Goal: Transaction & Acquisition: Purchase product/service

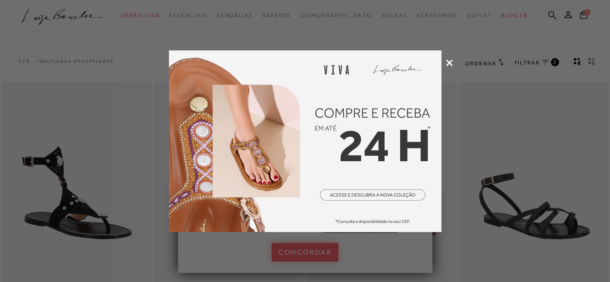
click at [446, 61] on icon at bounding box center [449, 63] width 7 height 7
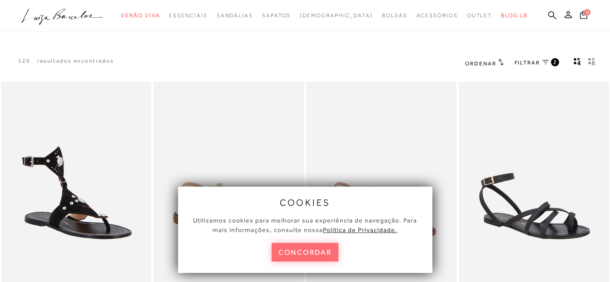
click at [310, 249] on button "concordar" at bounding box center [305, 252] width 67 height 19
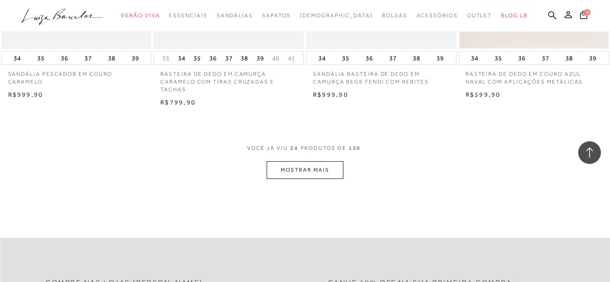
scroll to position [1714, 0]
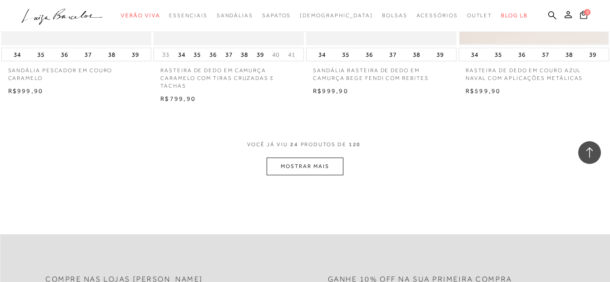
click at [287, 165] on button "MOSTRAR MAIS" at bounding box center [305, 167] width 76 height 18
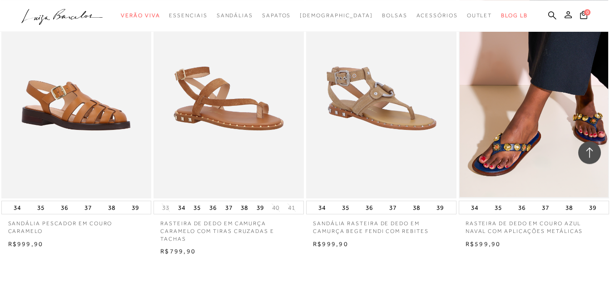
scroll to position [2548, 0]
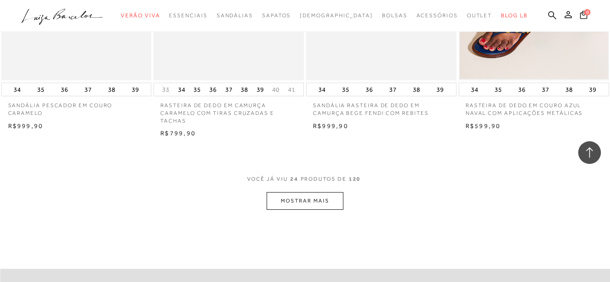
click at [309, 206] on button "MOSTRAR MAIS" at bounding box center [305, 201] width 76 height 18
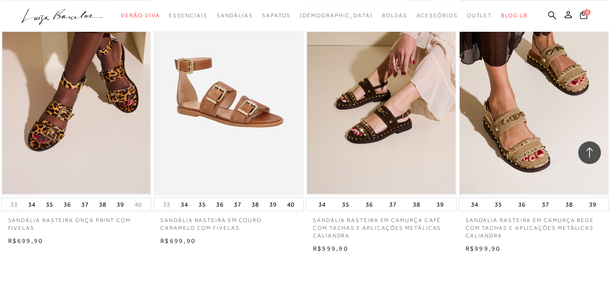
scroll to position [3382, 0]
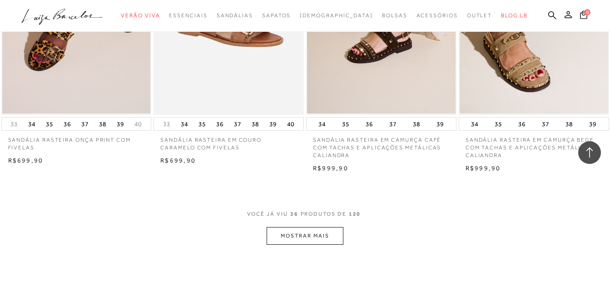
click at [296, 236] on button "MOSTRAR MAIS" at bounding box center [305, 236] width 76 height 18
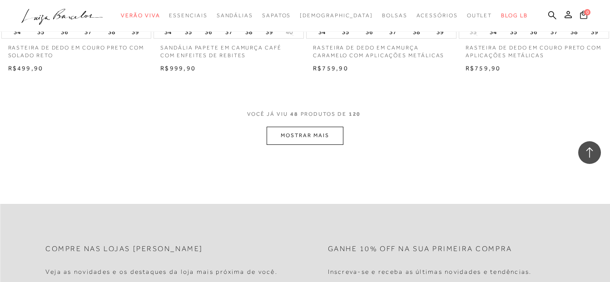
scroll to position [4355, 0]
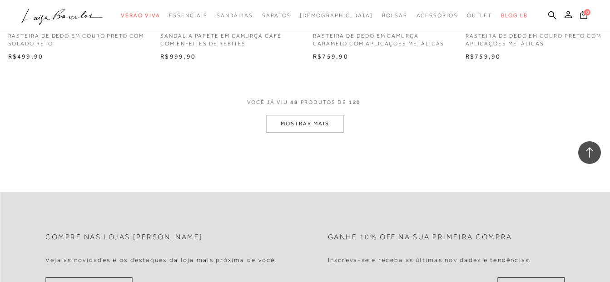
click at [325, 125] on button "MOSTRAR MAIS" at bounding box center [305, 124] width 76 height 18
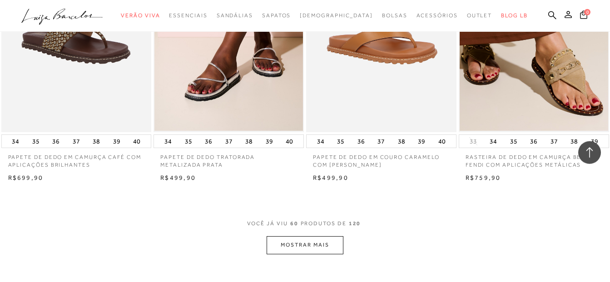
scroll to position [5143, 0]
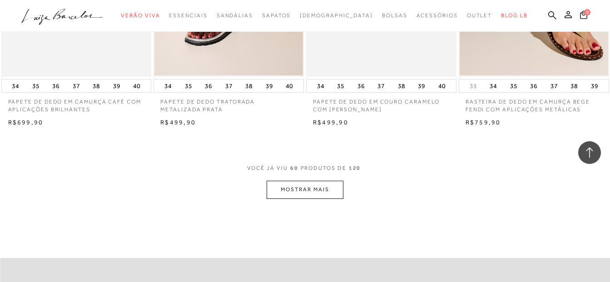
click at [294, 192] on button "MOSTRAR MAIS" at bounding box center [305, 190] width 76 height 18
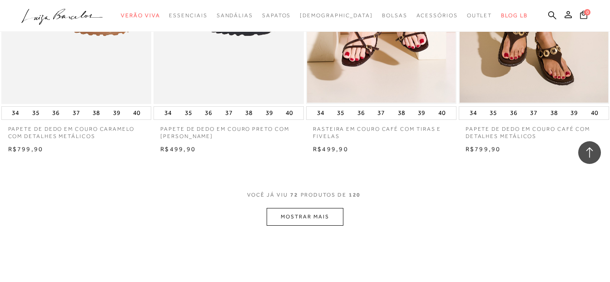
scroll to position [6070, 0]
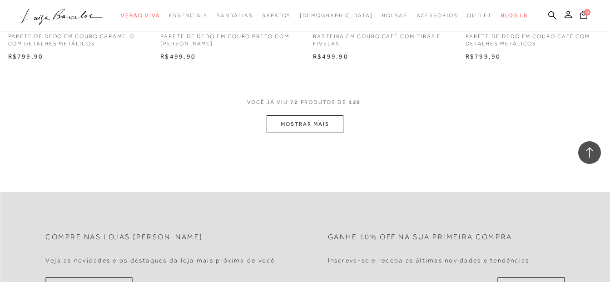
click at [308, 120] on button "MOSTRAR MAIS" at bounding box center [305, 124] width 76 height 18
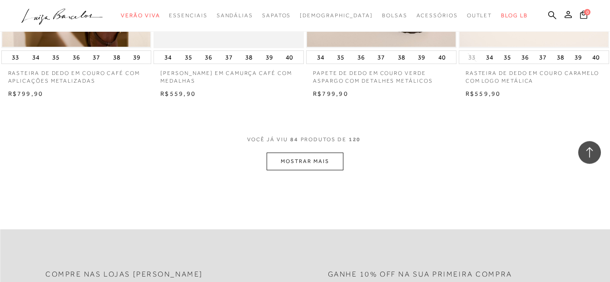
scroll to position [6904, 0]
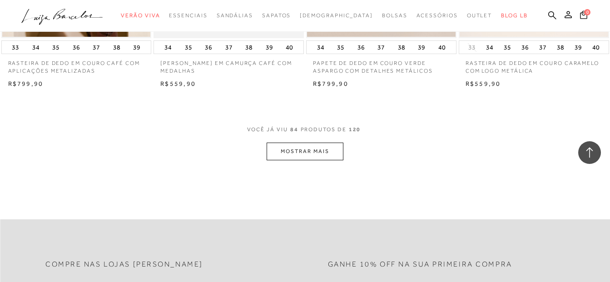
click at [330, 159] on button "MOSTRAR MAIS" at bounding box center [305, 152] width 76 height 18
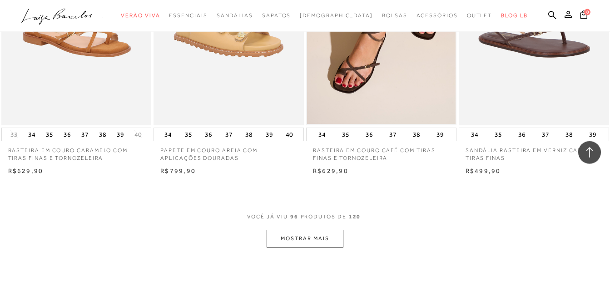
scroll to position [7738, 0]
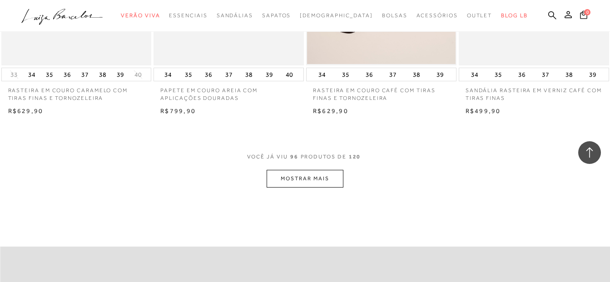
click at [300, 181] on button "MOSTRAR MAIS" at bounding box center [305, 179] width 76 height 18
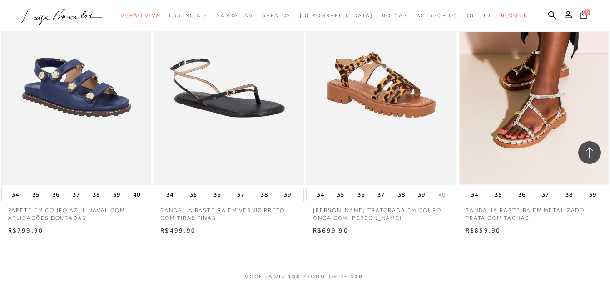
scroll to position [8664, 0]
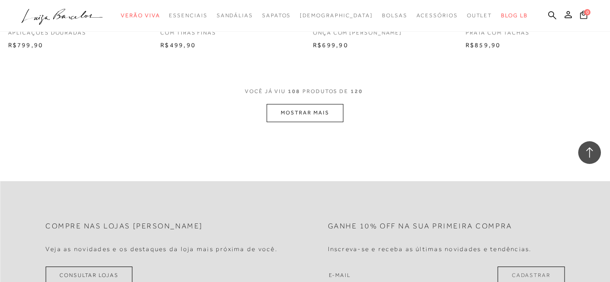
click at [317, 115] on button "MOSTRAR MAIS" at bounding box center [305, 113] width 76 height 18
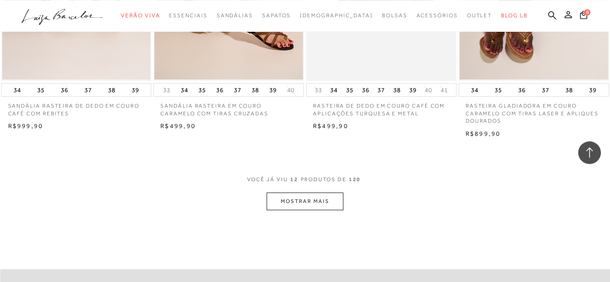
scroll to position [834, 0]
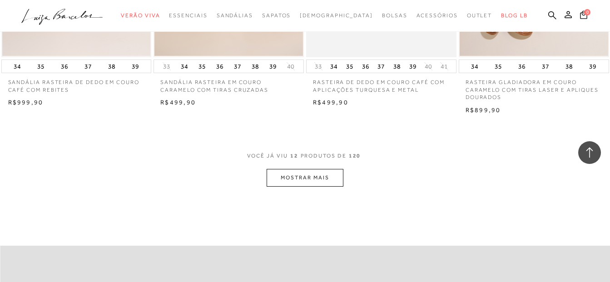
click at [311, 180] on button "MOSTRAR MAIS" at bounding box center [305, 178] width 76 height 18
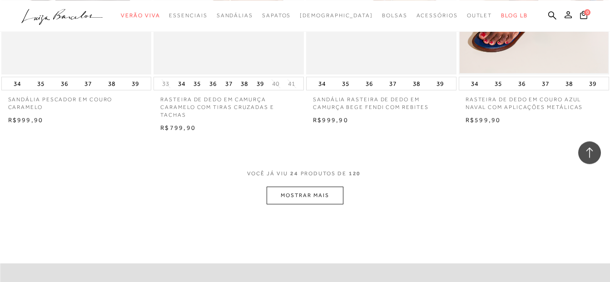
scroll to position [1761, 0]
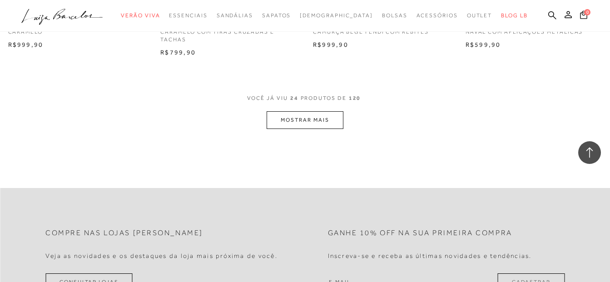
click at [321, 127] on button "MOSTRAR MAIS" at bounding box center [305, 120] width 76 height 18
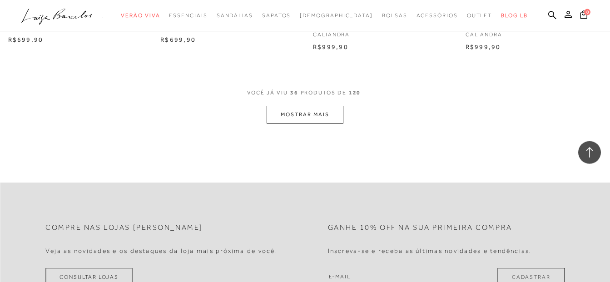
scroll to position [2641, 0]
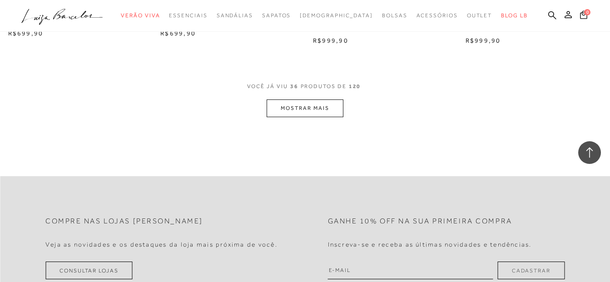
click at [313, 109] on button "MOSTRAR MAIS" at bounding box center [305, 108] width 76 height 18
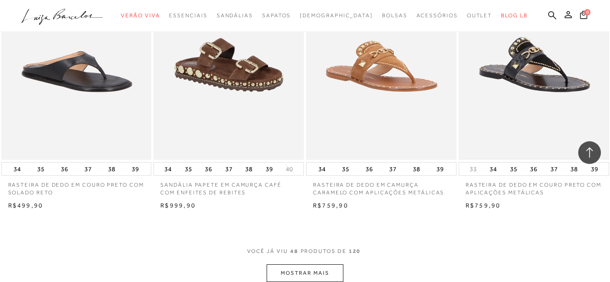
scroll to position [3429, 0]
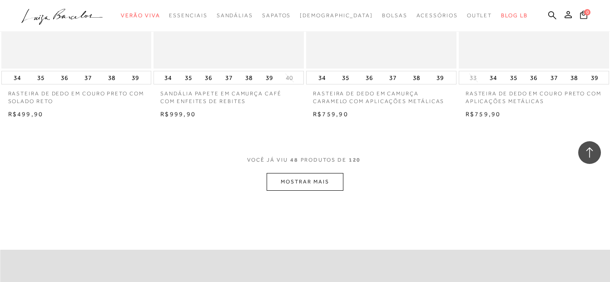
click at [312, 182] on button "MOSTRAR MAIS" at bounding box center [305, 182] width 76 height 18
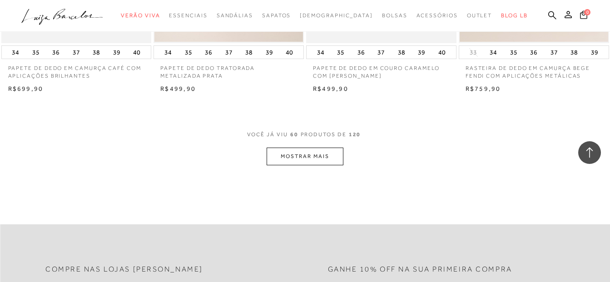
scroll to position [4309, 0]
click at [287, 157] on button "MOSTRAR MAIS" at bounding box center [305, 155] width 76 height 18
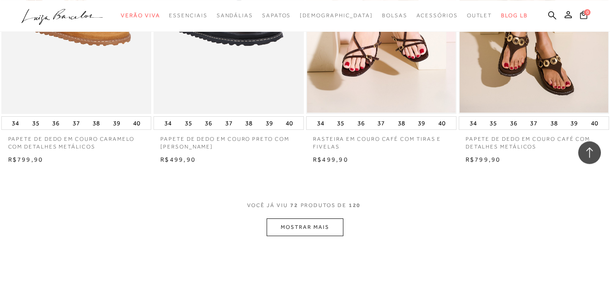
scroll to position [5143, 0]
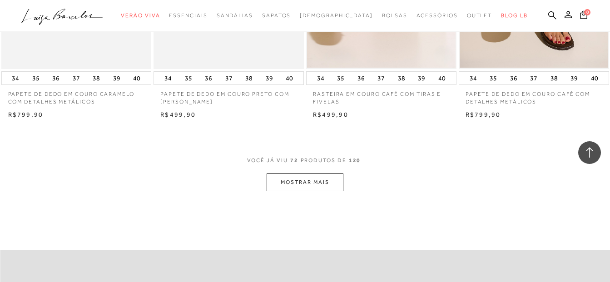
click at [322, 182] on button "MOSTRAR MAIS" at bounding box center [305, 183] width 76 height 18
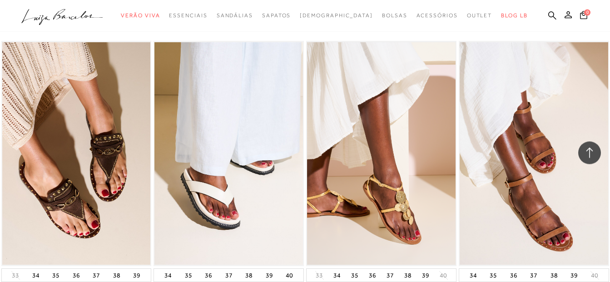
scroll to position [5236, 0]
